Goal: Find specific page/section: Find specific page/section

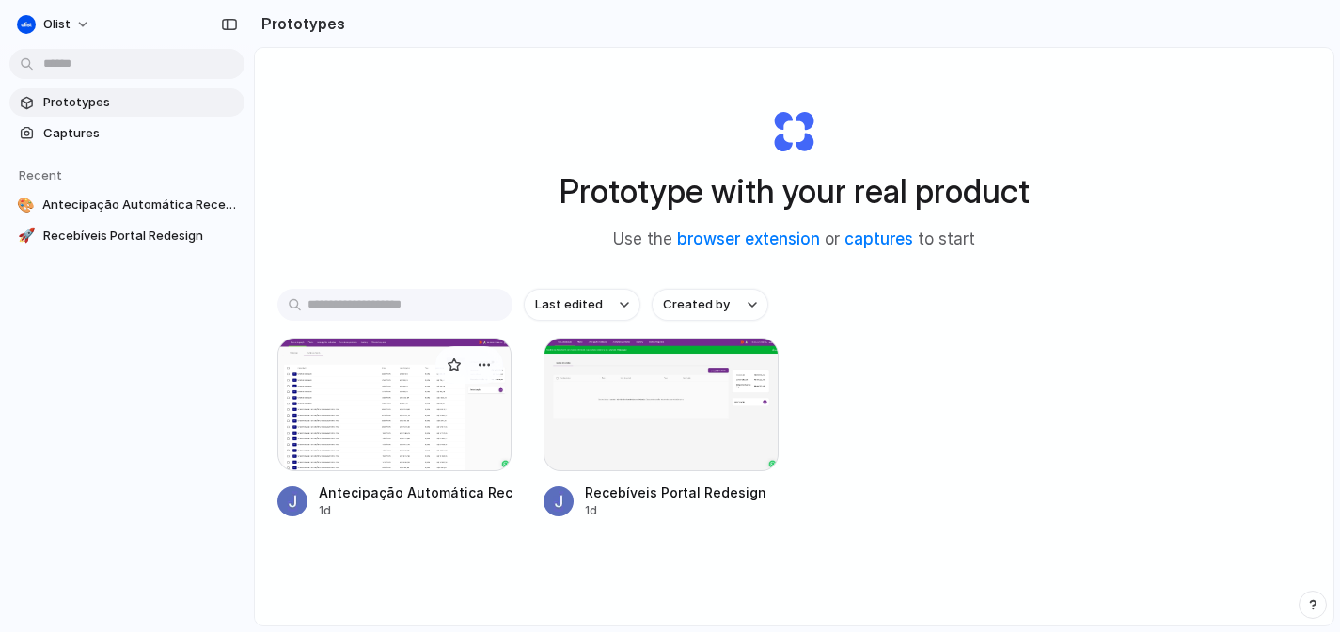
click at [356, 409] on div at bounding box center [394, 405] width 234 height 134
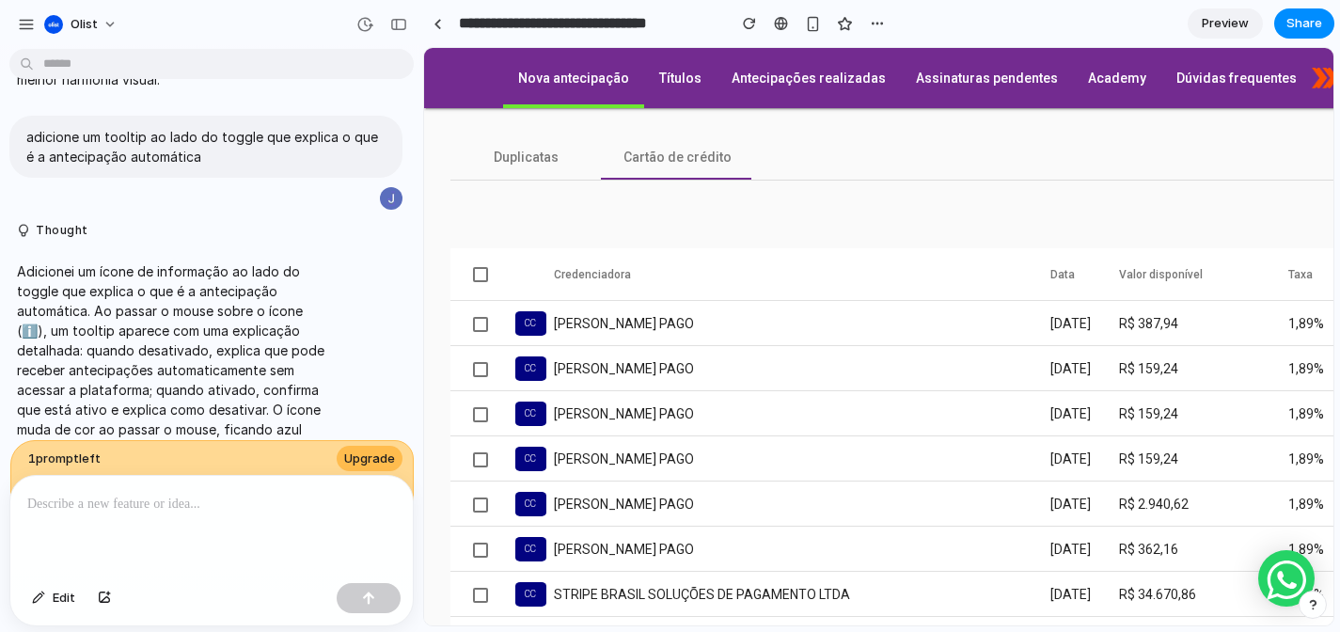
scroll to position [0, 194]
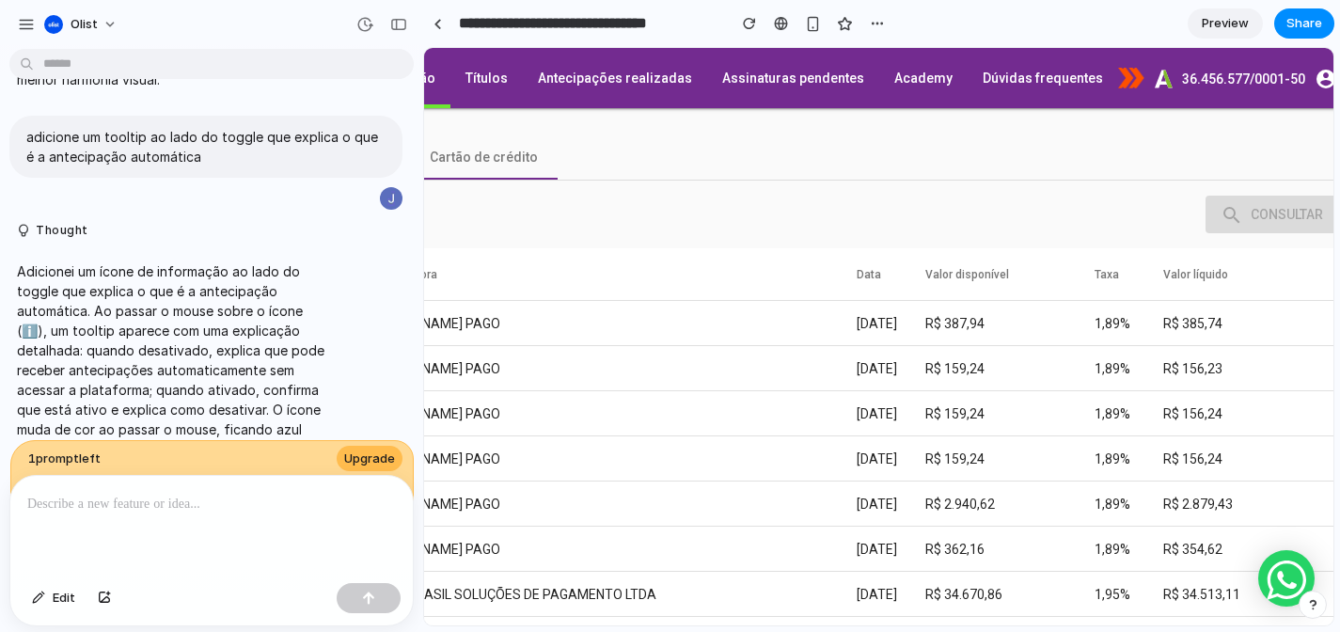
click at [1199, 31] on link "Preview" at bounding box center [1225, 23] width 75 height 30
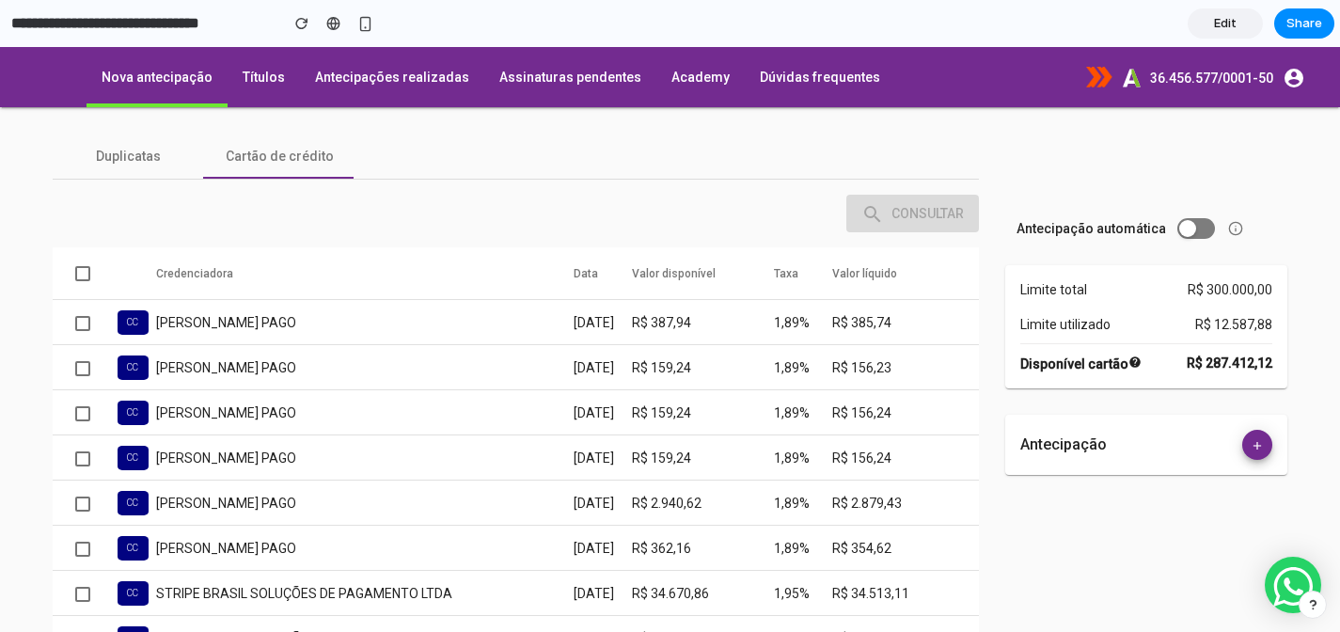
click at [1220, 28] on span "Edit" at bounding box center [1225, 23] width 23 height 19
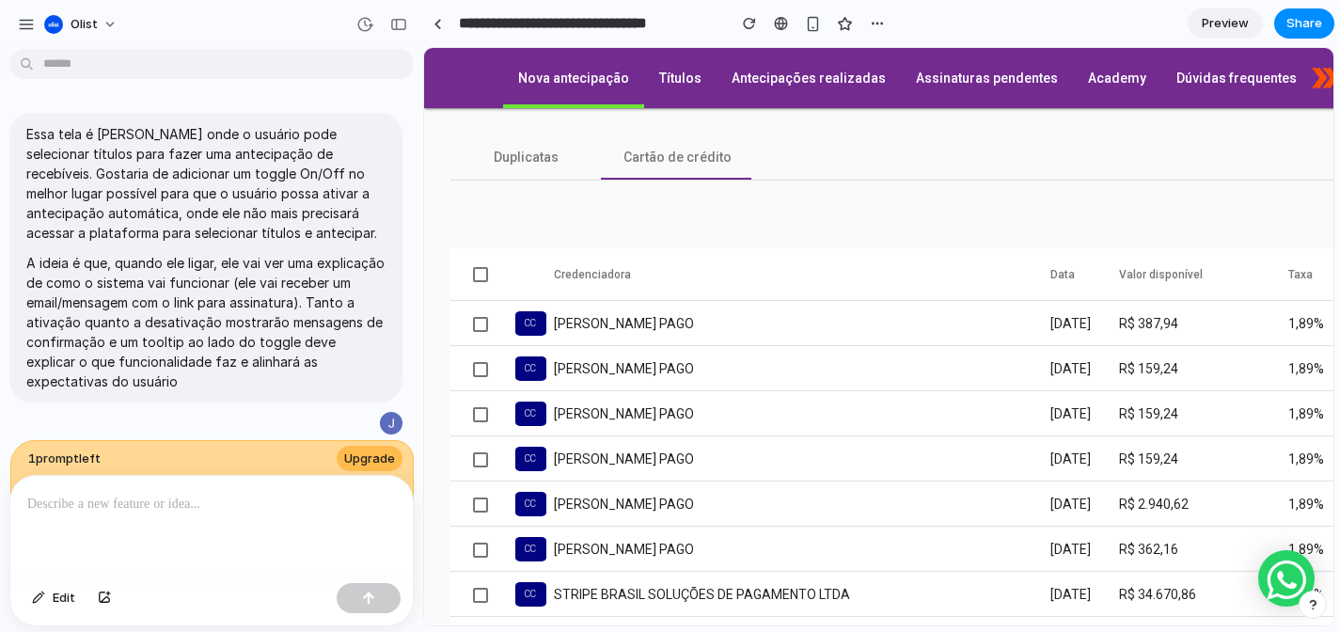
scroll to position [2295, 0]
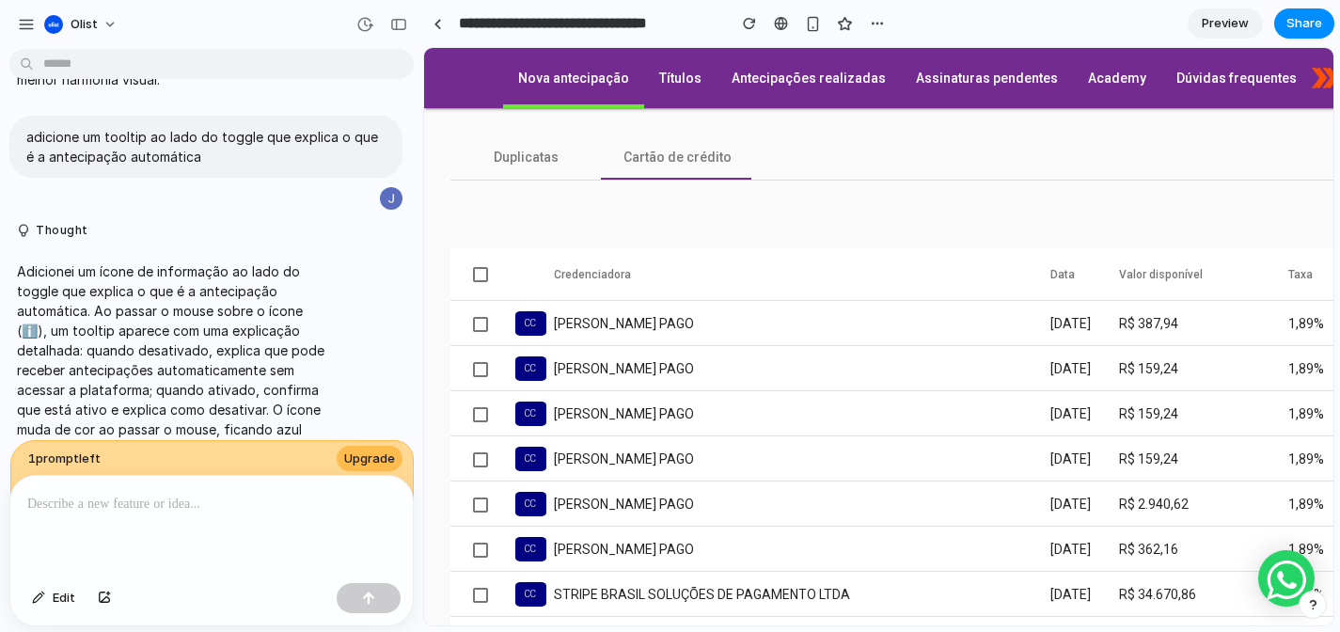
click at [289, 493] on p at bounding box center [211, 504] width 369 height 23
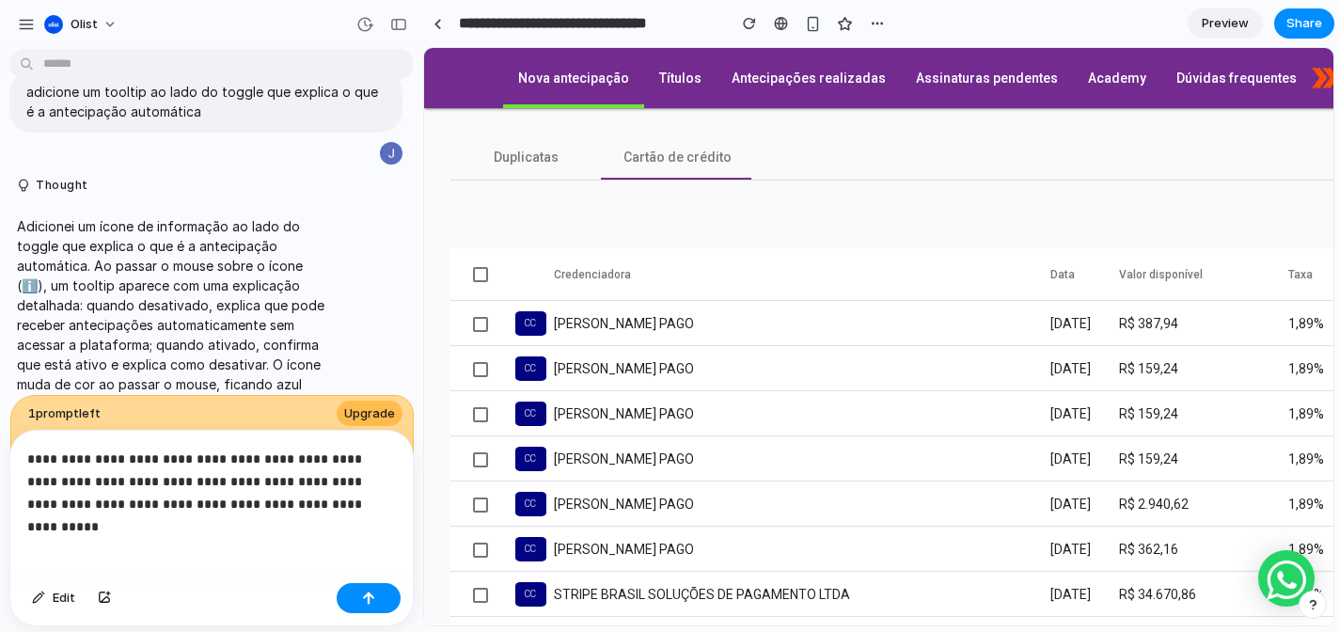
scroll to position [2362, 0]
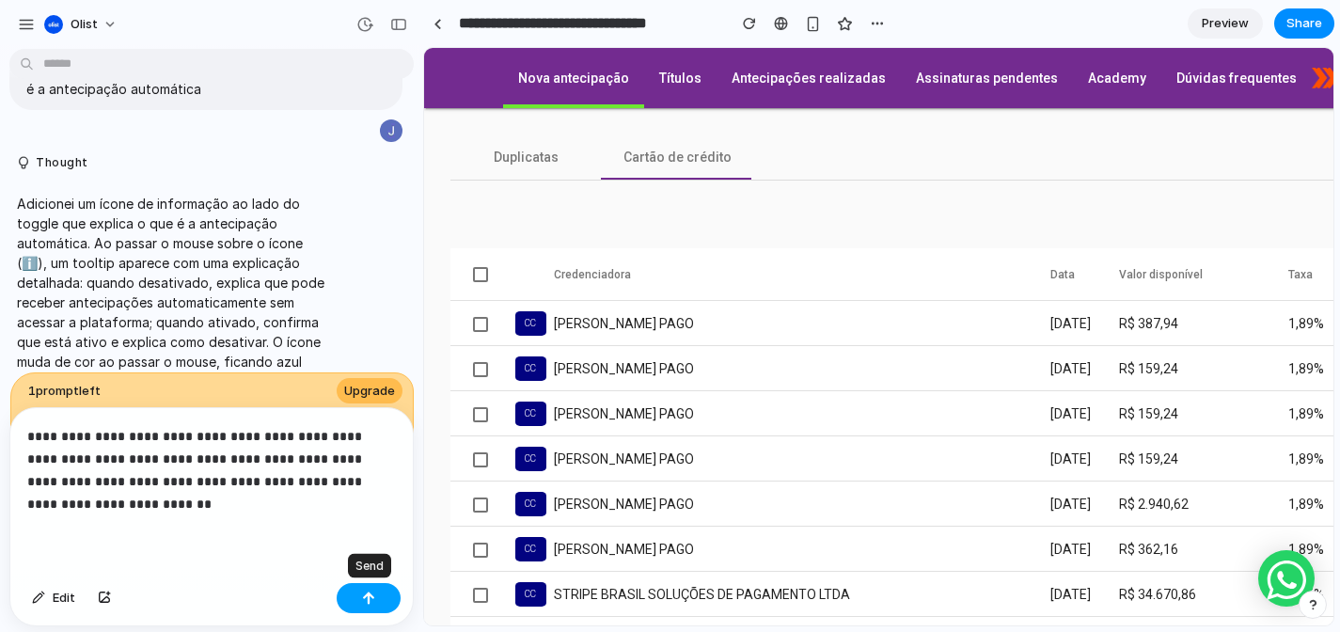
click at [351, 590] on button "button" at bounding box center [369, 598] width 64 height 30
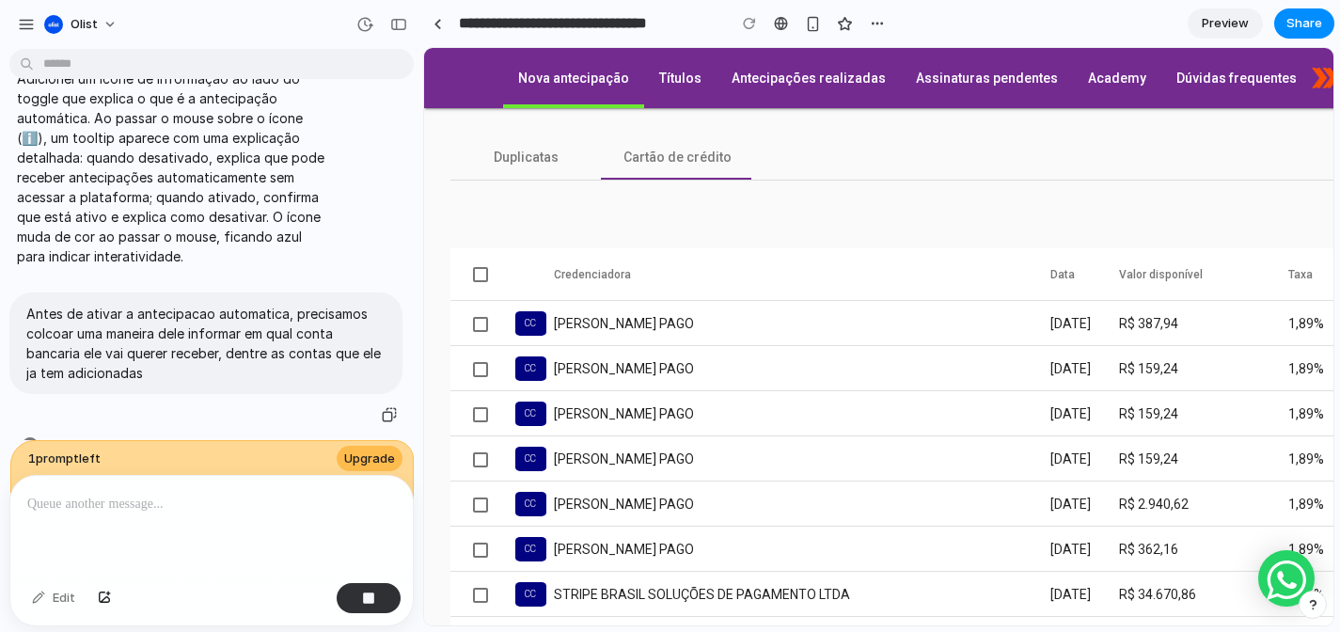
scroll to position [4759, 0]
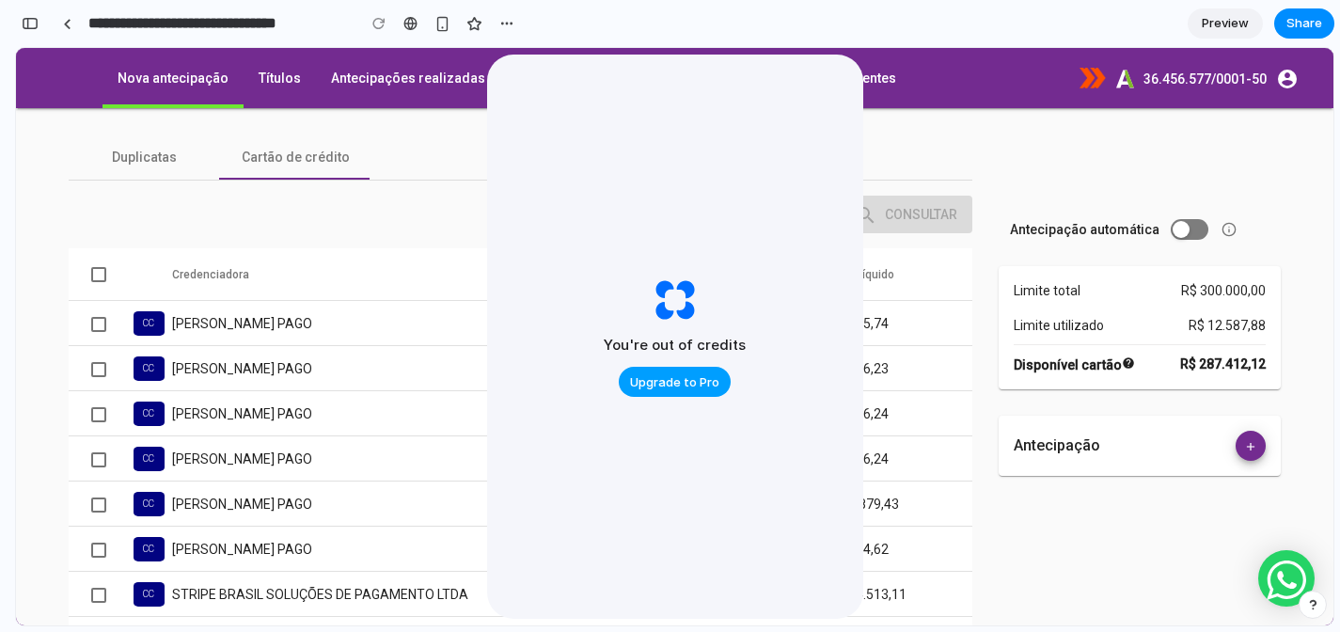
click at [698, 377] on span "Upgrade to Pro" at bounding box center [674, 382] width 89 height 19
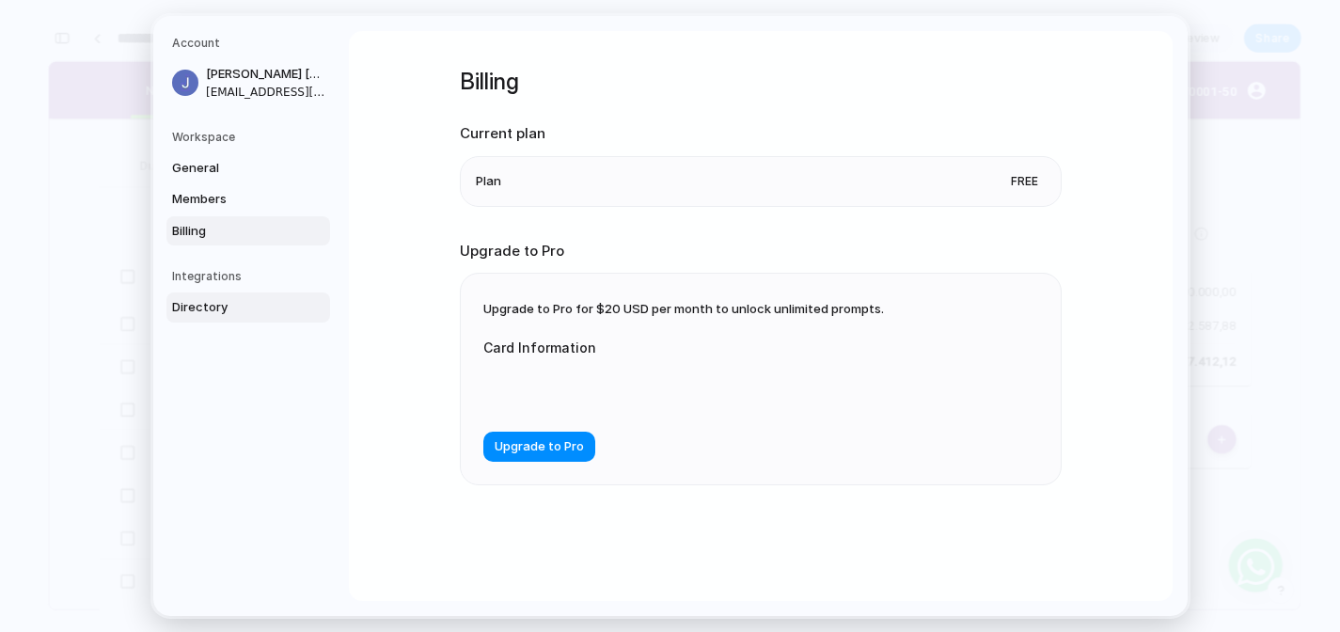
click at [204, 308] on span "Directory" at bounding box center [232, 307] width 120 height 19
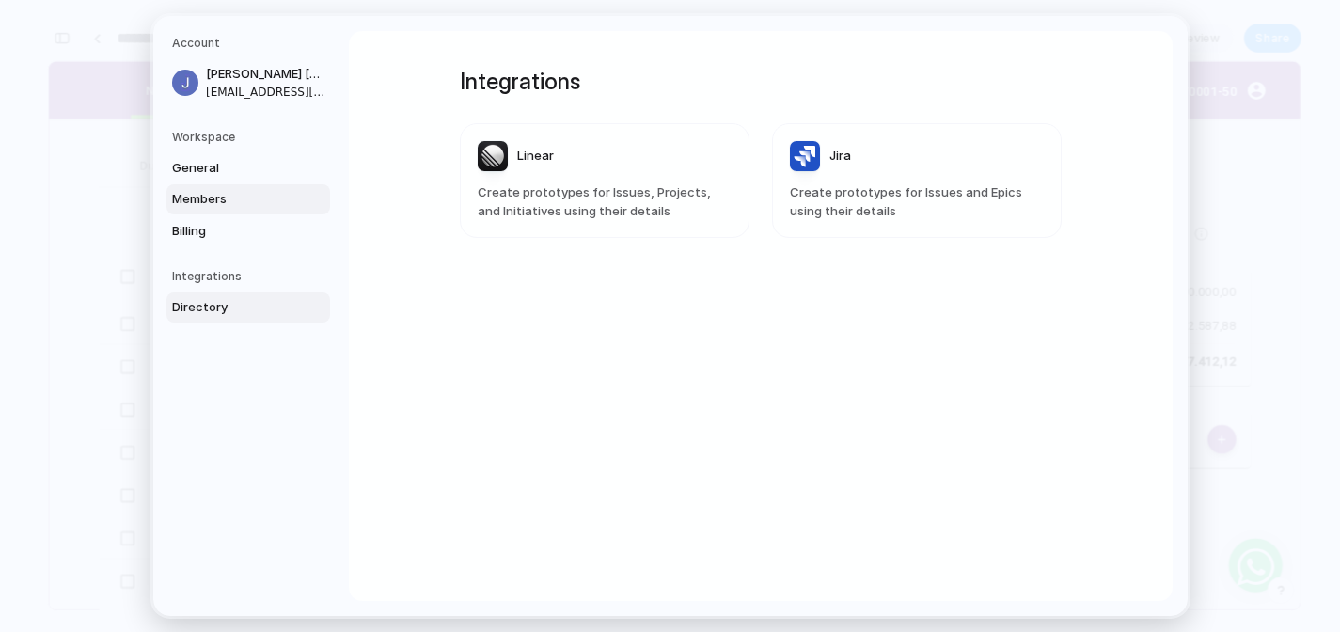
click at [246, 207] on span "Members" at bounding box center [232, 199] width 120 height 19
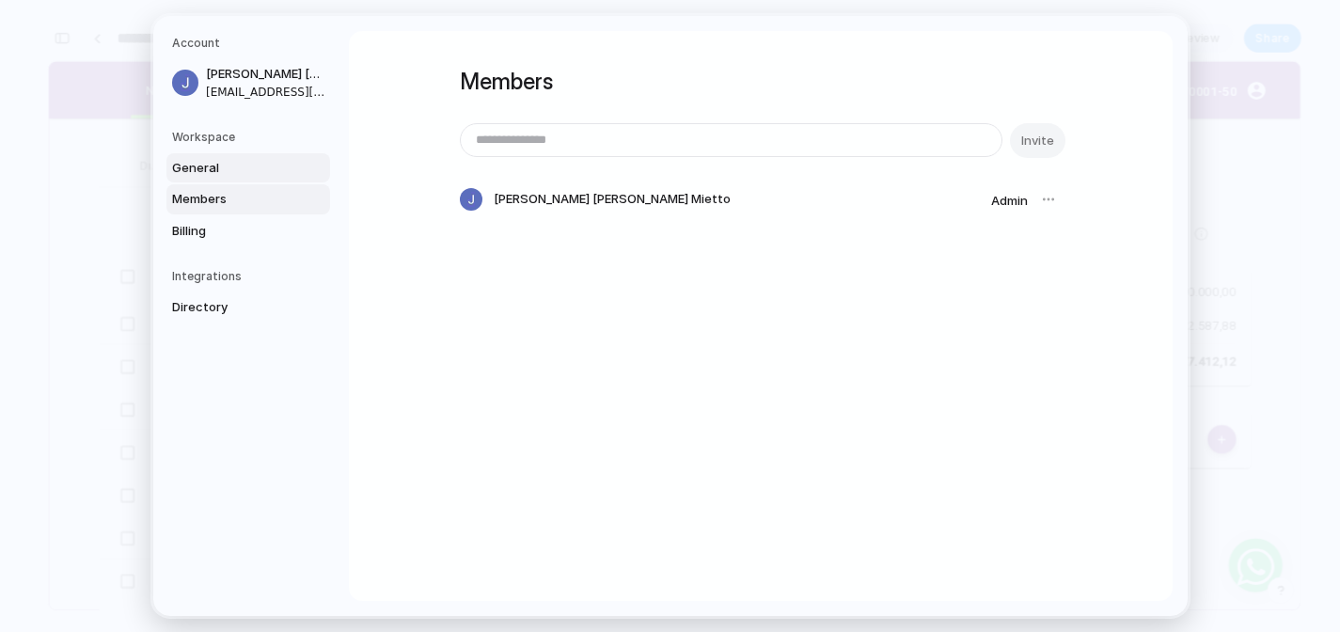
click at [246, 172] on span "General" at bounding box center [232, 167] width 120 height 19
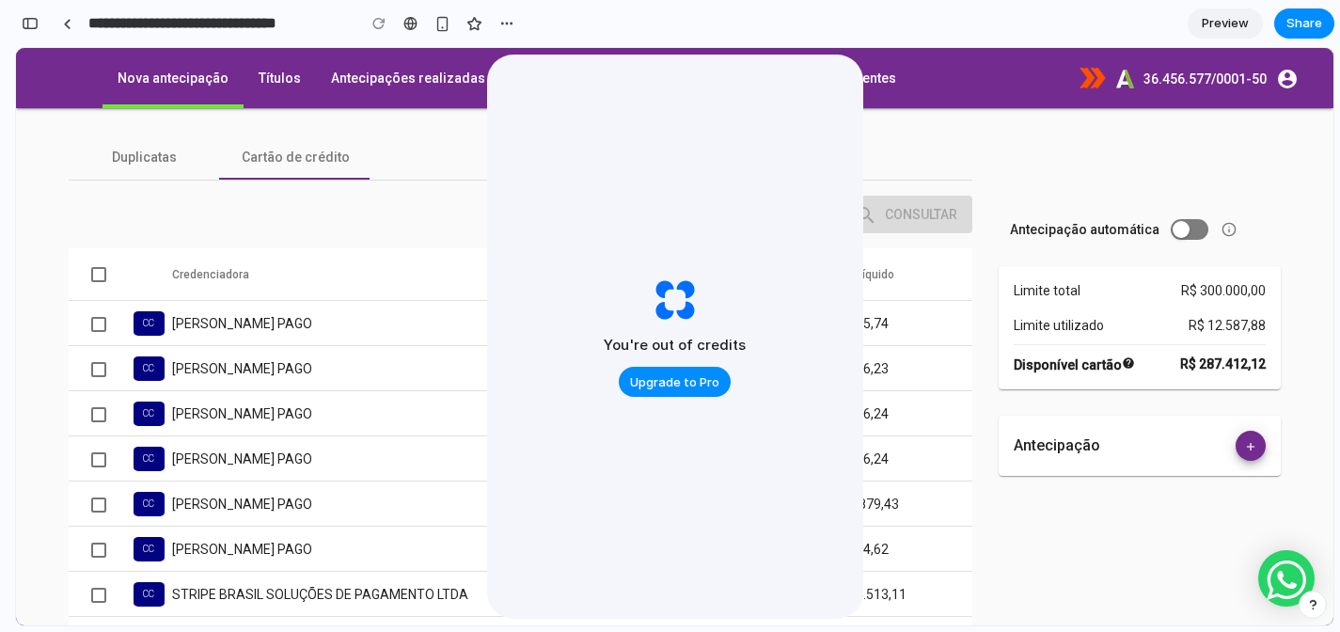
scroll to position [4759, 0]
click at [333, 347] on td "[PERSON_NAME] PAGO" at bounding box center [375, 368] width 406 height 45
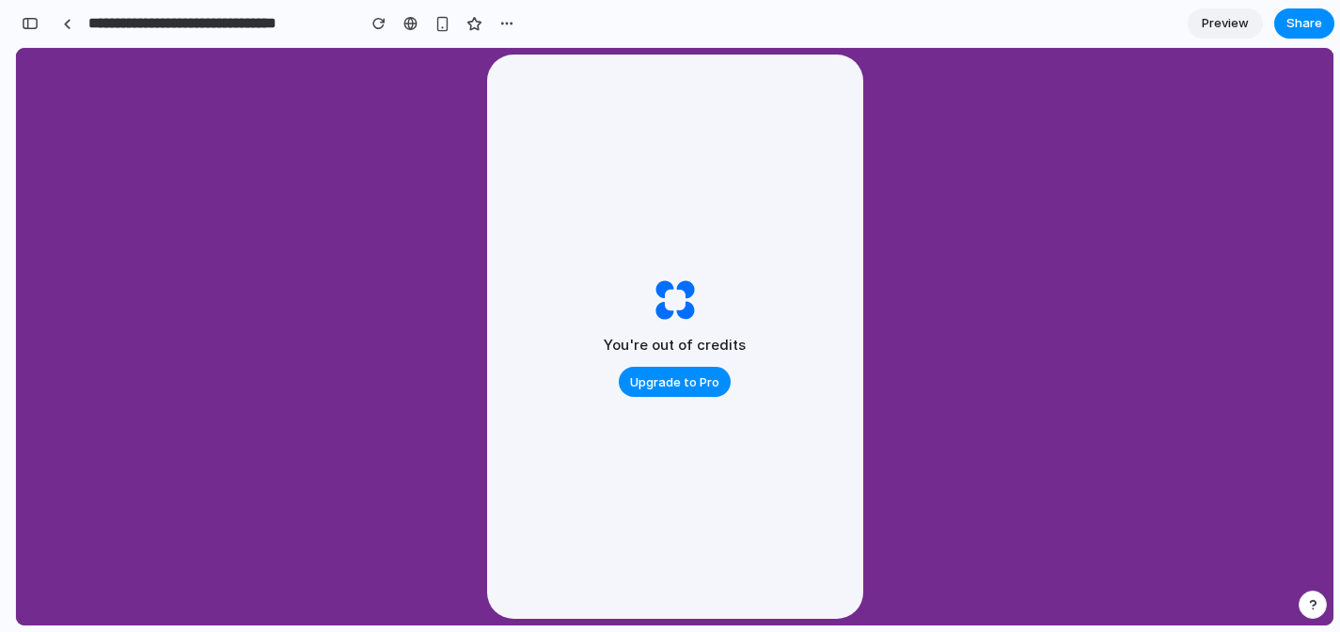
scroll to position [0, 0]
